Goal: Task Accomplishment & Management: Use online tool/utility

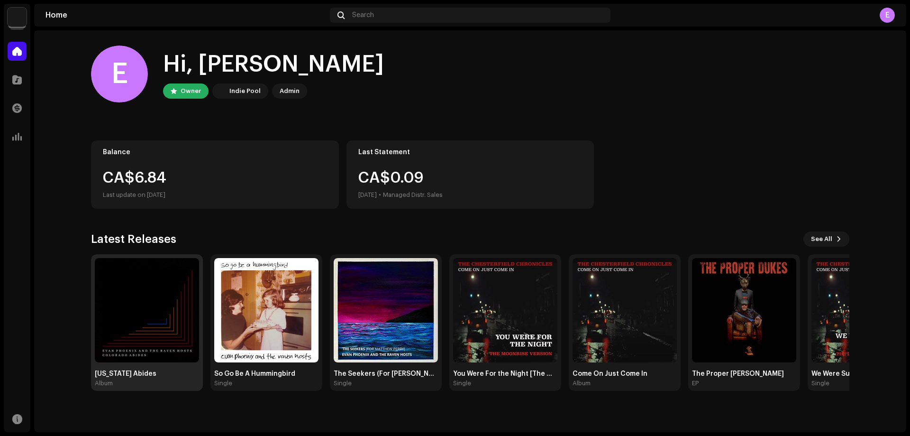
click at [147, 308] on img at bounding box center [147, 310] width 104 height 104
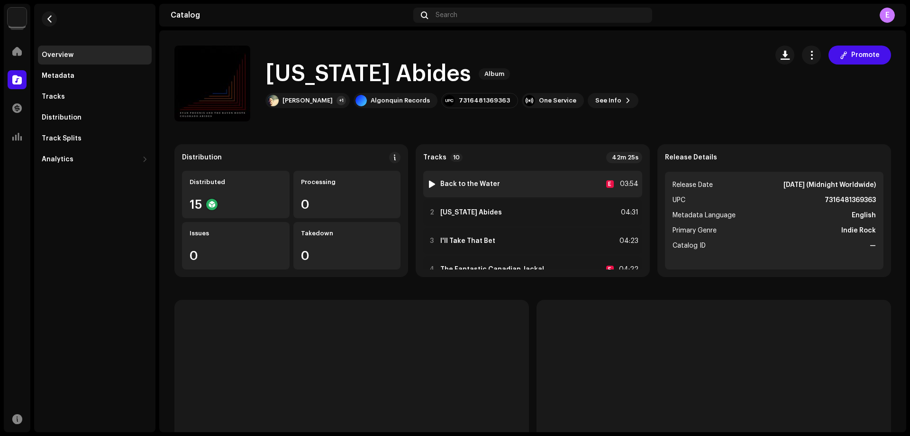
click at [475, 183] on strong "Back to the Water" at bounding box center [470, 184] width 60 height 8
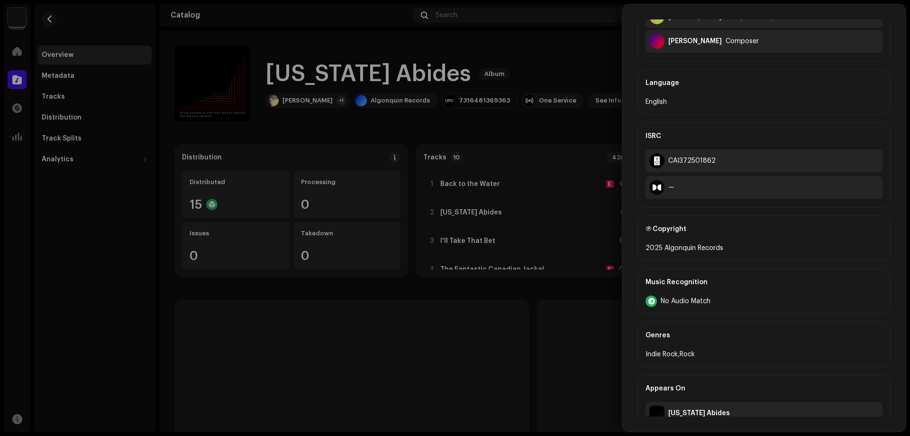
scroll to position [307, 0]
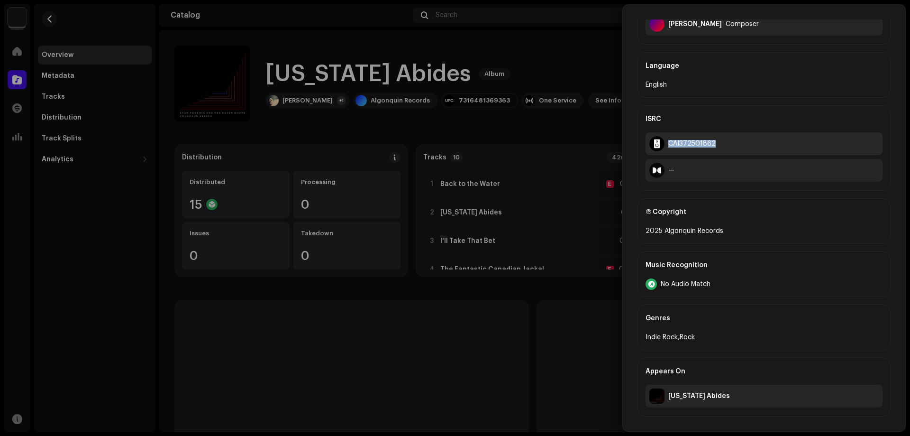
drag, startPoint x: 717, startPoint y: 143, endPoint x: 670, endPoint y: 146, distance: 46.5
click at [670, 146] on div "CAI372501862" at bounding box center [764, 143] width 237 height 23
copy div "CAI372501862"
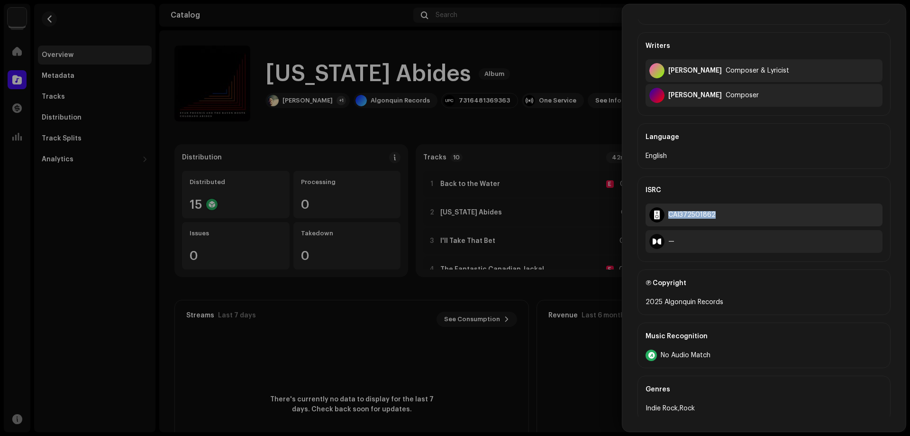
scroll to position [236, 0]
copy div "CAI372501862"
click at [580, 143] on div at bounding box center [455, 218] width 910 height 436
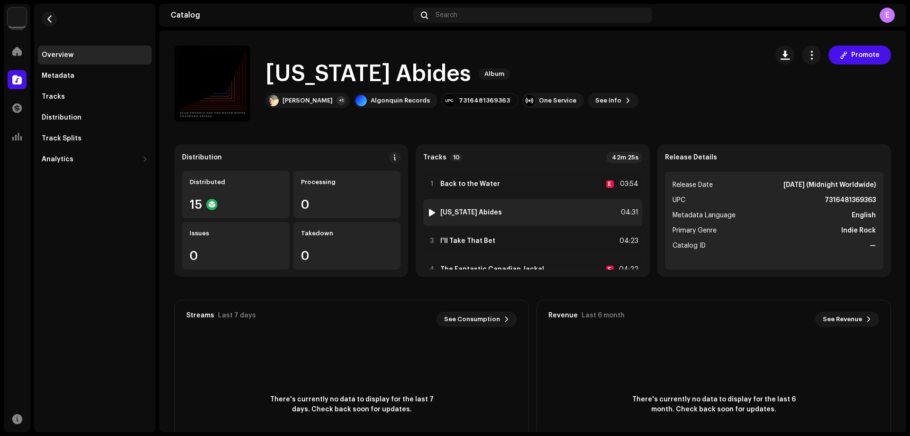
click at [477, 211] on strong "[US_STATE] Abides" at bounding box center [471, 213] width 62 height 8
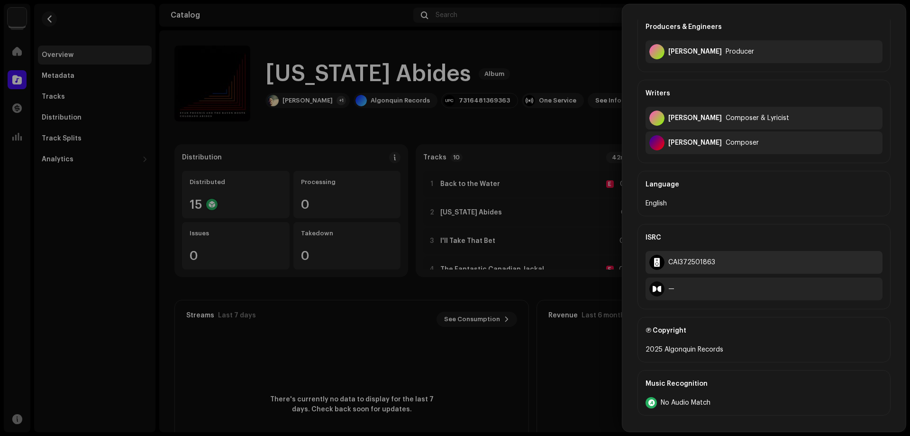
scroll to position [189, 0]
drag, startPoint x: 717, startPoint y: 258, endPoint x: 670, endPoint y: 265, distance: 47.5
click at [670, 265] on div "CAI372501863" at bounding box center [764, 261] width 237 height 23
copy div "CAI372501863"
click at [561, 144] on div at bounding box center [455, 218] width 910 height 436
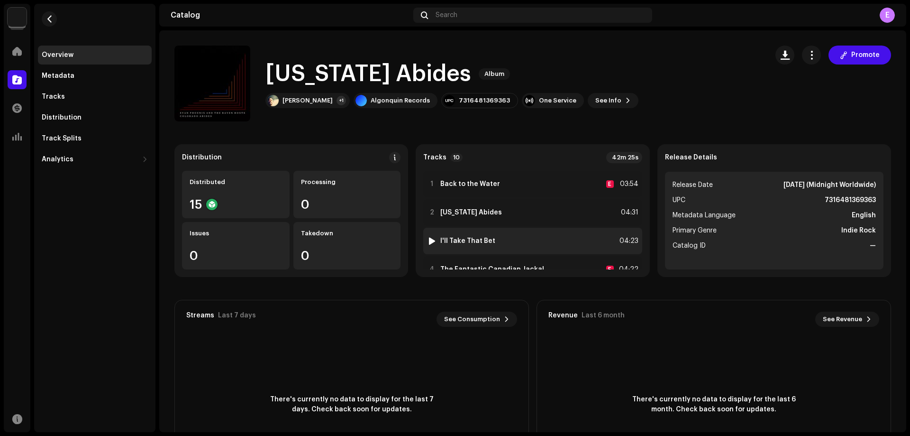
click at [478, 237] on strong "I'll Take That Bet" at bounding box center [467, 241] width 55 height 8
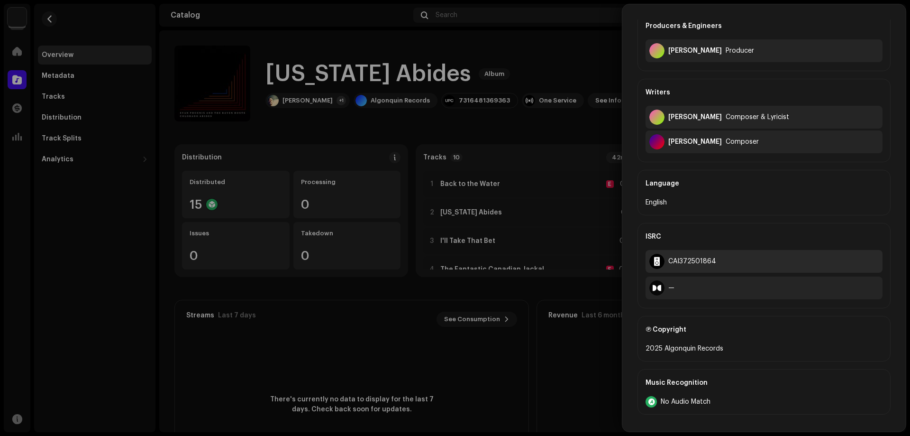
scroll to position [190, 0]
drag, startPoint x: 720, startPoint y: 259, endPoint x: 670, endPoint y: 264, distance: 50.5
click at [670, 264] on div "CAI372501864" at bounding box center [764, 260] width 237 height 23
copy div "CAI372501864"
click at [533, 175] on div at bounding box center [455, 218] width 910 height 436
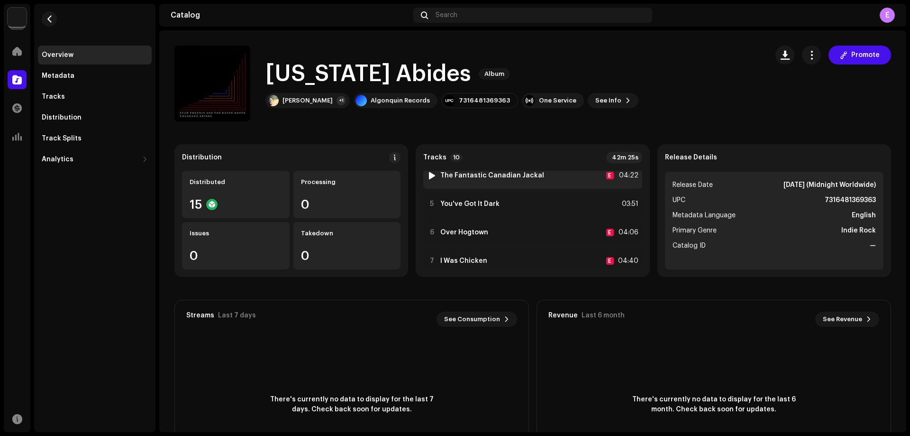
scroll to position [94, 0]
click at [516, 176] on strong "The Fantastic Canadian Jackal" at bounding box center [492, 175] width 104 height 8
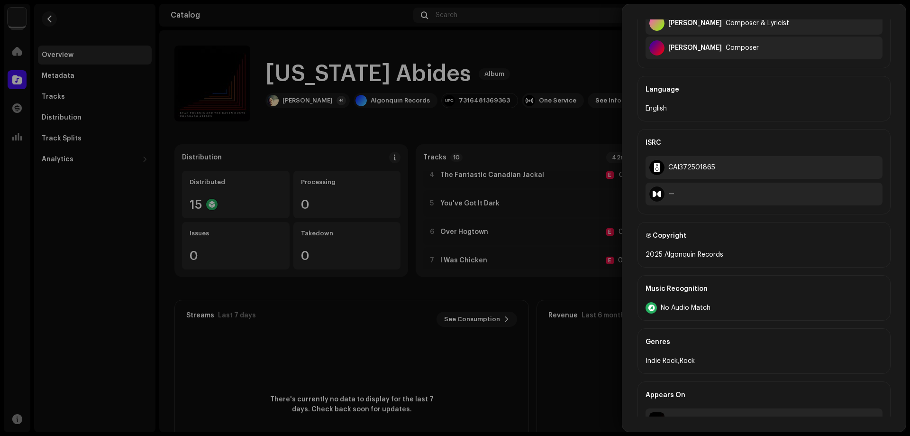
scroll to position [284, 0]
drag, startPoint x: 704, startPoint y: 165, endPoint x: 669, endPoint y: 167, distance: 35.1
click at [669, 167] on div "CAI372501865" at bounding box center [764, 166] width 237 height 23
copy div "CAI372501865"
click at [550, 245] on div at bounding box center [455, 218] width 910 height 436
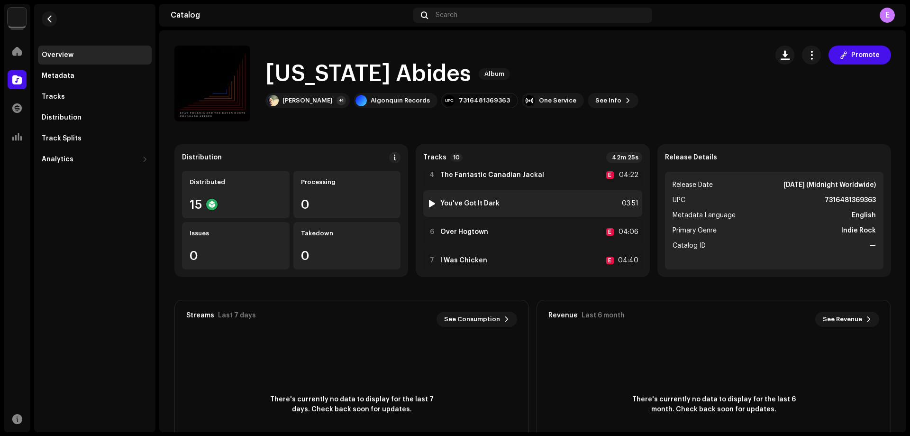
click at [488, 207] on strong "You've Got It Dark" at bounding box center [469, 204] width 59 height 8
click at [493, 203] on strong "You've Got It Dark" at bounding box center [469, 204] width 59 height 8
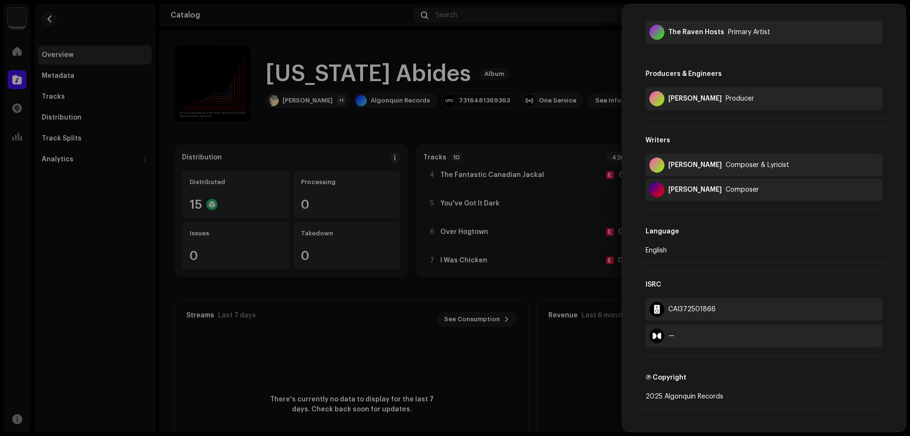
scroll to position [142, 0]
drag, startPoint x: 719, startPoint y: 304, endPoint x: 670, endPoint y: 312, distance: 49.0
click at [670, 312] on div "CAI372501866" at bounding box center [764, 308] width 237 height 23
copy div "CAI372501866"
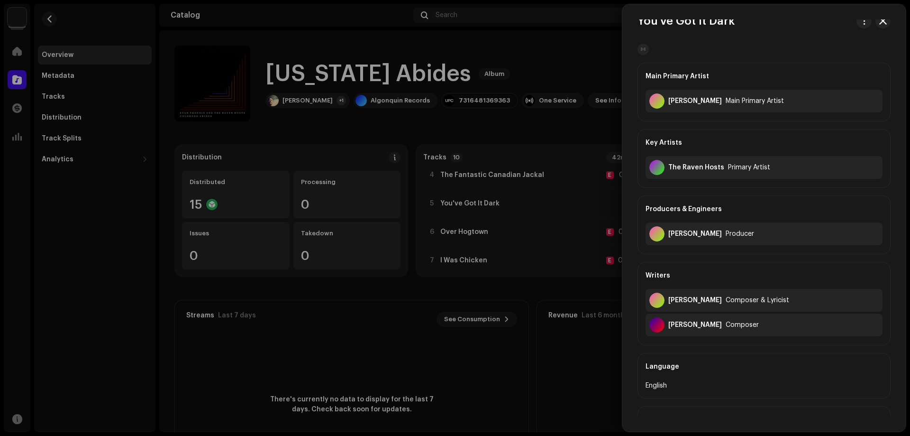
scroll to position [0, 0]
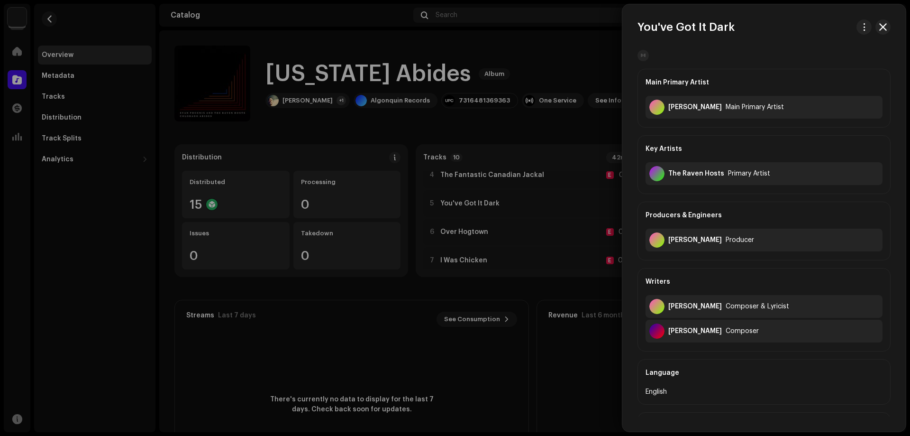
click at [537, 243] on div at bounding box center [455, 218] width 910 height 436
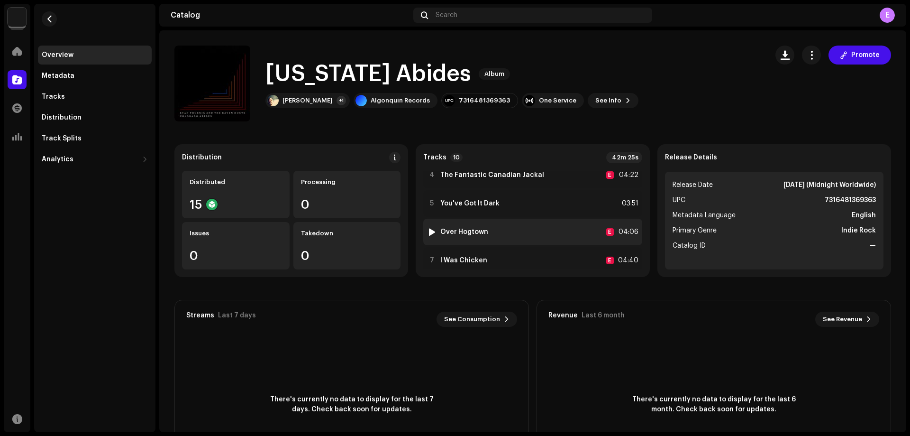
click at [516, 233] on div "6 Over Hogtown E 04:06" at bounding box center [532, 232] width 219 height 27
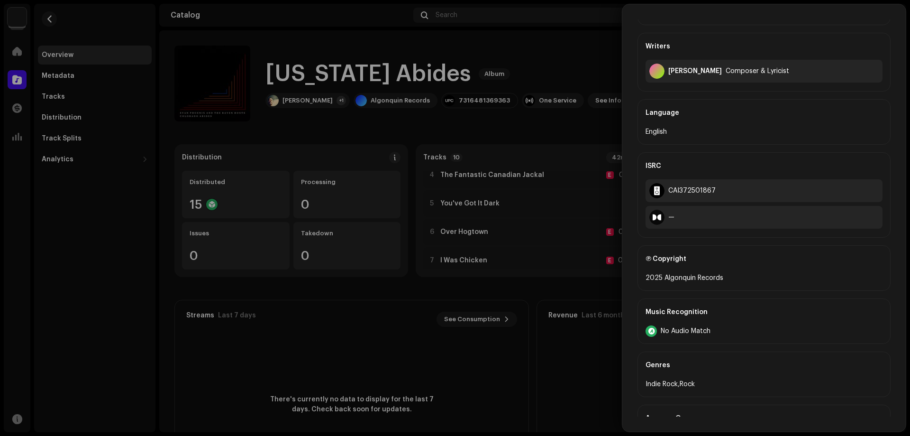
scroll to position [236, 0]
drag, startPoint x: 703, startPoint y: 192, endPoint x: 670, endPoint y: 194, distance: 32.4
click at [670, 194] on div "CAI372501867" at bounding box center [764, 190] width 237 height 23
copy div "CAI372501867"
click at [571, 284] on div at bounding box center [455, 218] width 910 height 436
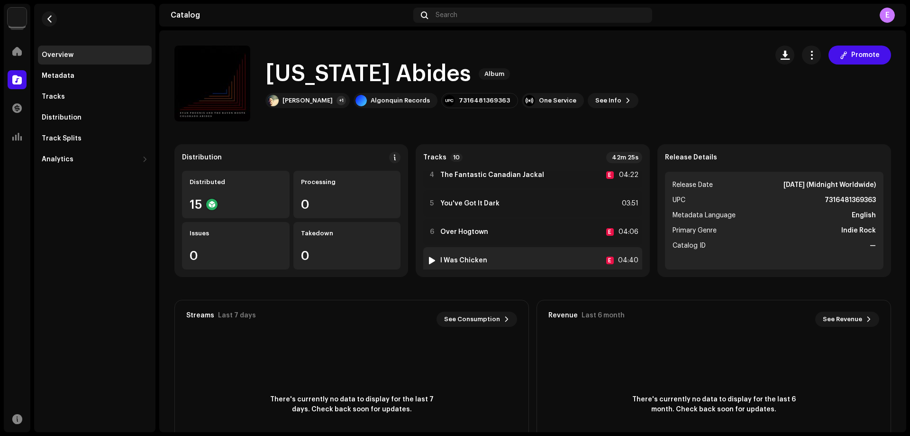
click at [496, 262] on div "7 I Was Chicken E 04:40" at bounding box center [532, 260] width 219 height 27
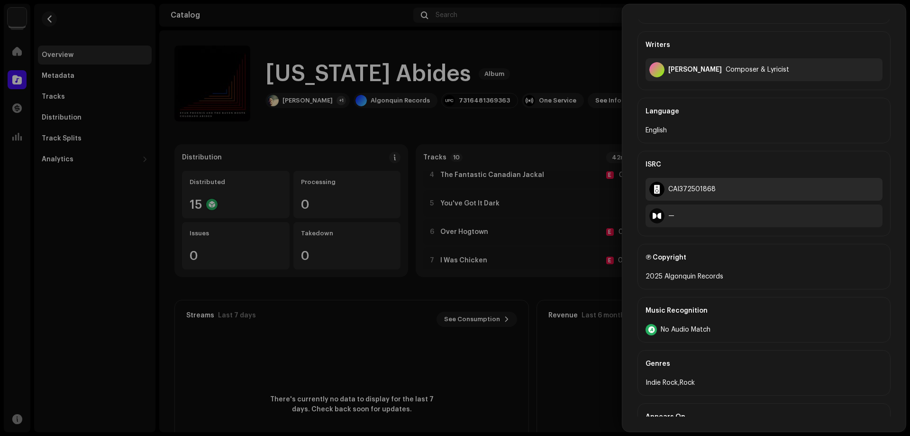
scroll to position [237, 0]
drag, startPoint x: 721, startPoint y: 189, endPoint x: 669, endPoint y: 190, distance: 51.7
click at [669, 190] on div "CAI372501868" at bounding box center [764, 188] width 237 height 23
copy div "CAI372501868"
click at [581, 239] on div at bounding box center [455, 218] width 910 height 436
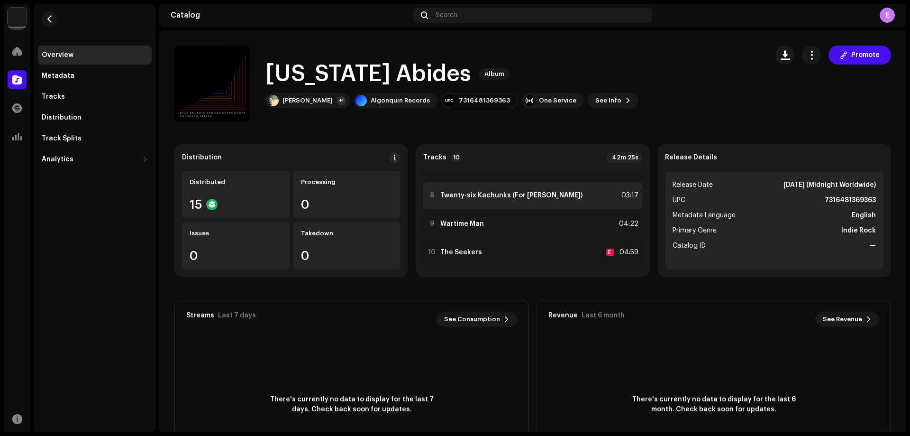
scroll to position [189, 0]
click at [554, 192] on strong "Twenty-six Kachunks (For [PERSON_NAME])" at bounding box center [511, 195] width 142 height 8
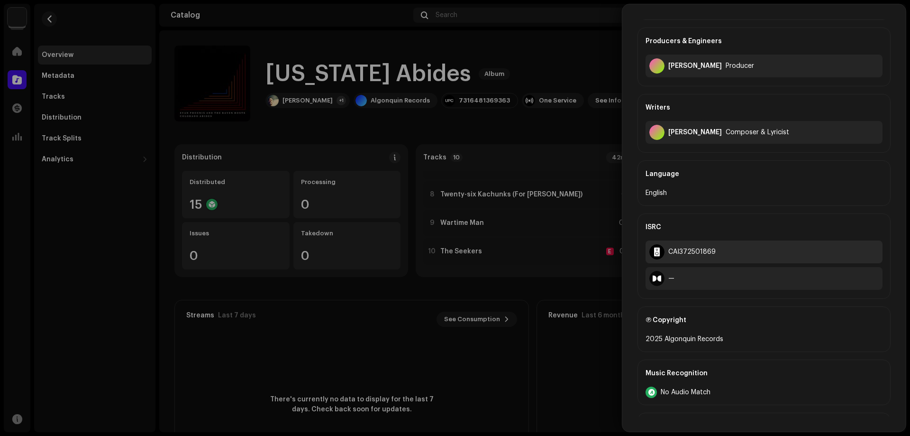
scroll to position [190, 0]
drag, startPoint x: 711, startPoint y: 249, endPoint x: 669, endPoint y: 255, distance: 42.2
click at [669, 255] on div "CAI372501869" at bounding box center [764, 251] width 237 height 23
copy div "CAI372501869"
click at [517, 219] on div at bounding box center [455, 218] width 910 height 436
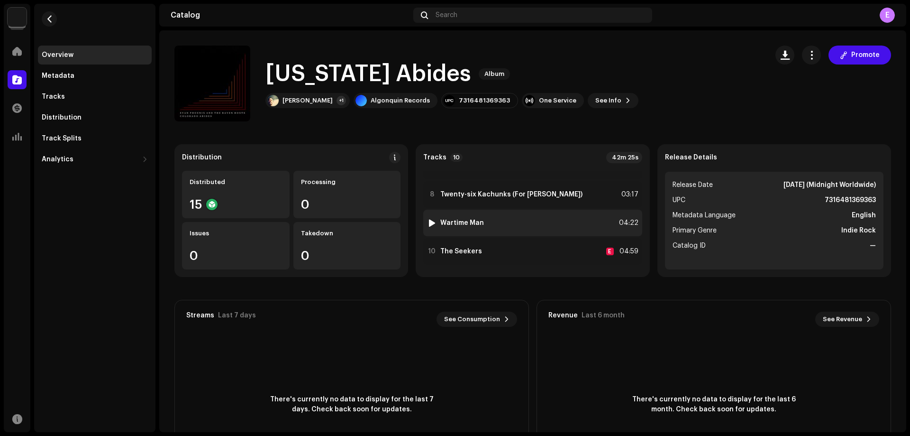
click at [488, 223] on div "9 Wartime Man [DEMOGRAPHIC_DATA]:22" at bounding box center [532, 223] width 219 height 27
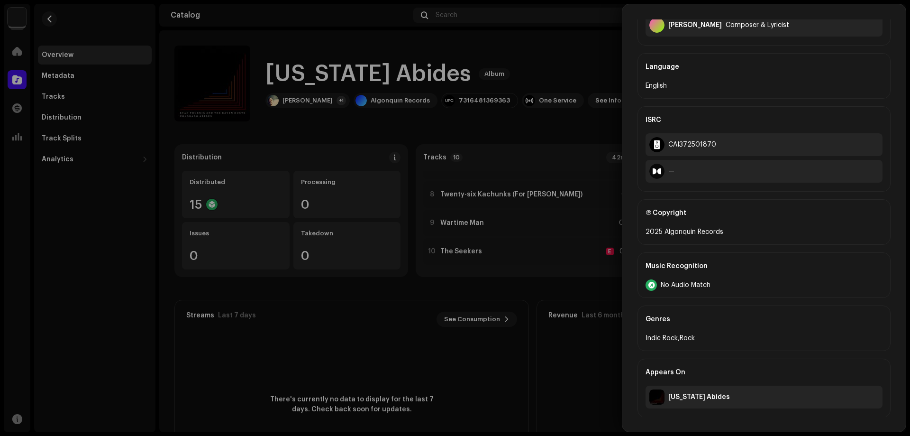
scroll to position [282, 0]
drag, startPoint x: 704, startPoint y: 146, endPoint x: 669, endPoint y: 148, distance: 35.2
click at [669, 148] on div "CAI372501870" at bounding box center [764, 143] width 237 height 23
copy div "CAI372501870"
click at [554, 184] on div at bounding box center [455, 218] width 910 height 436
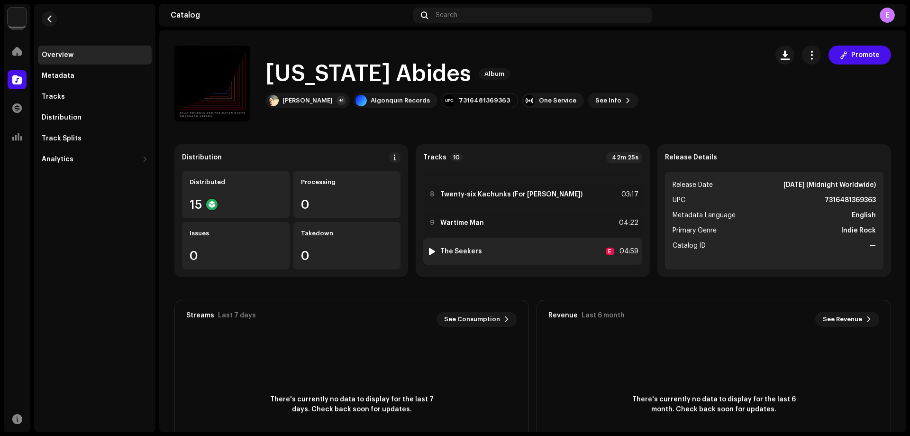
click at [484, 251] on div "10 The Seekers E 04:59" at bounding box center [532, 251] width 219 height 27
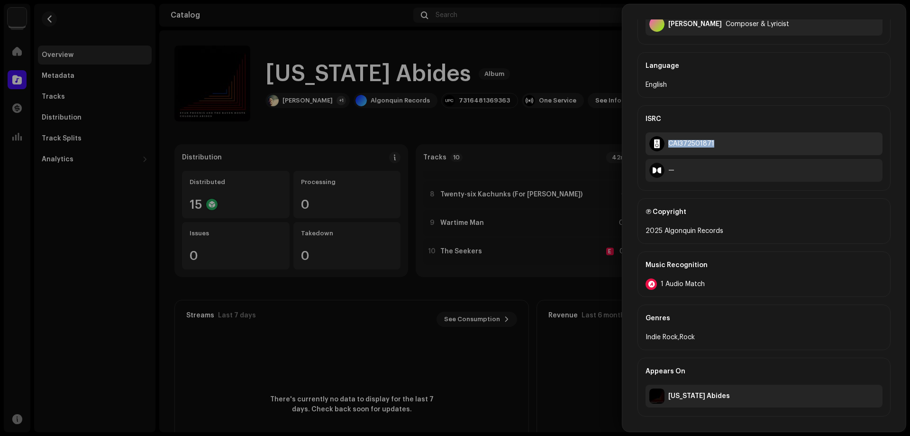
drag, startPoint x: 717, startPoint y: 144, endPoint x: 670, endPoint y: 145, distance: 46.9
click at [670, 145] on div "CAI372501871" at bounding box center [764, 143] width 237 height 23
